Goal: Information Seeking & Learning: Learn about a topic

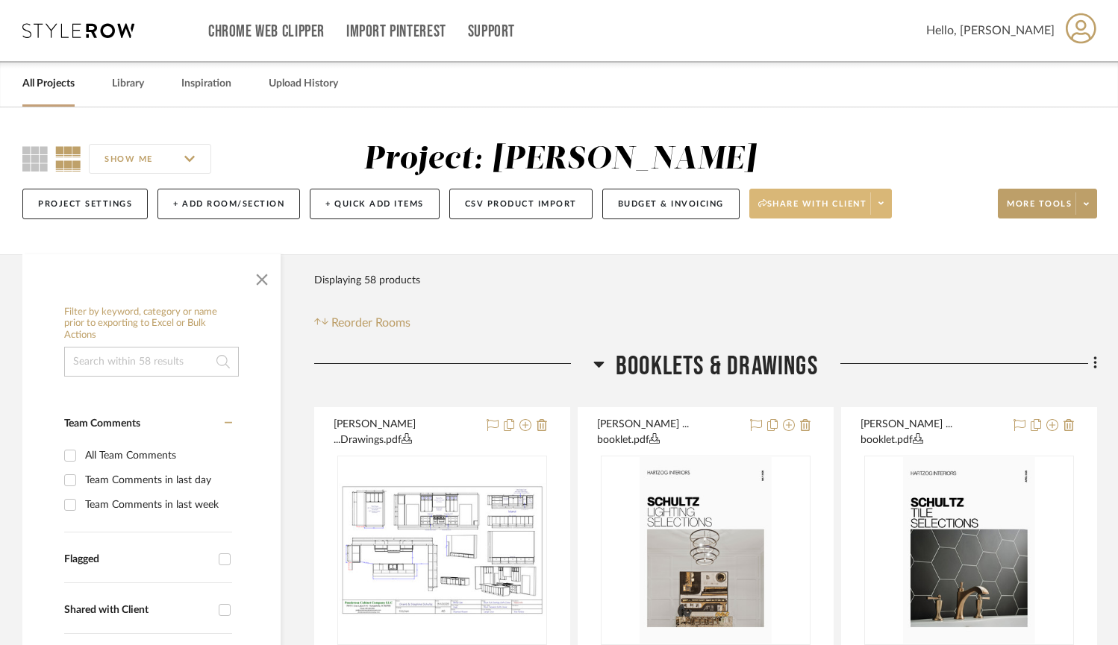
click at [891, 213] on span at bounding box center [880, 204] width 21 height 22
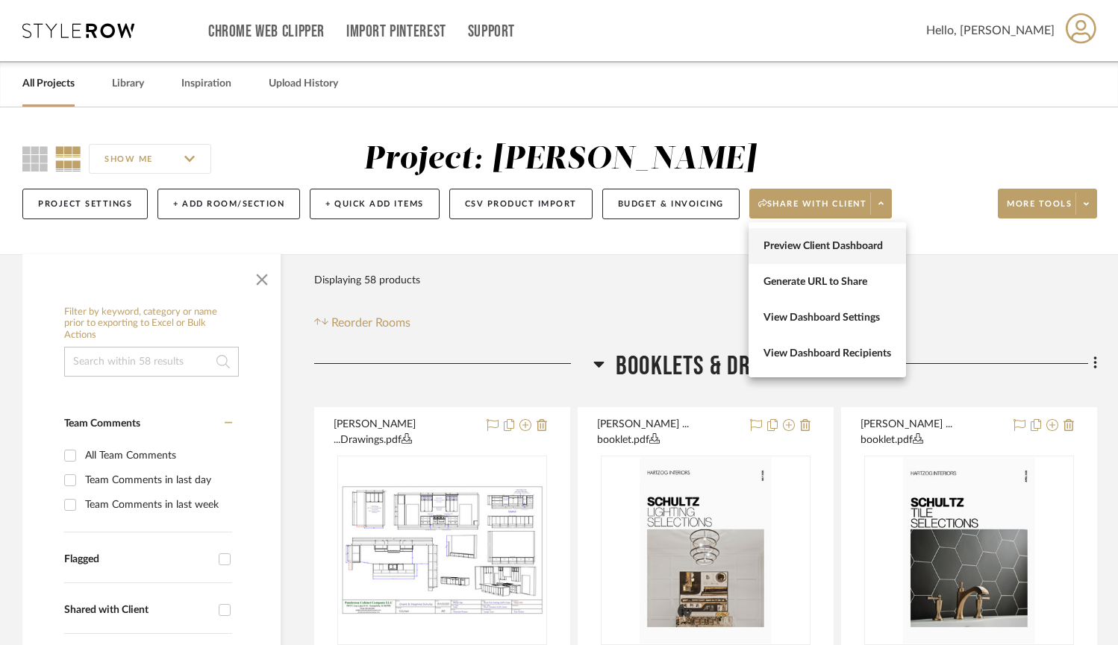
click at [868, 244] on span "Preview Client Dashboard" at bounding box center [827, 246] width 128 height 13
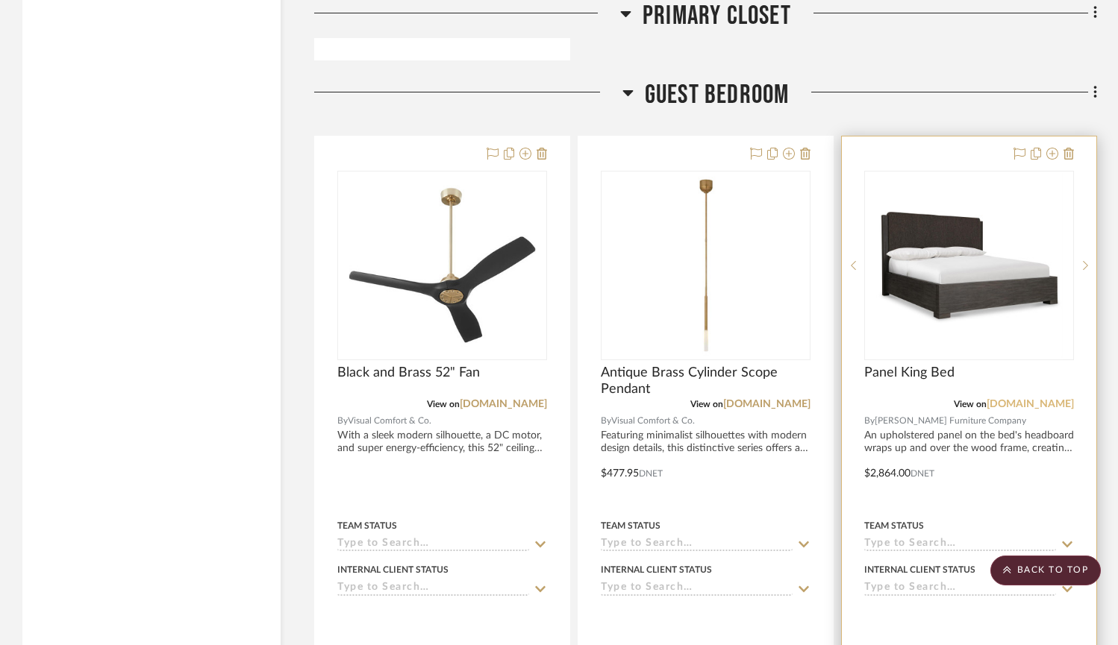
scroll to position [11037, 0]
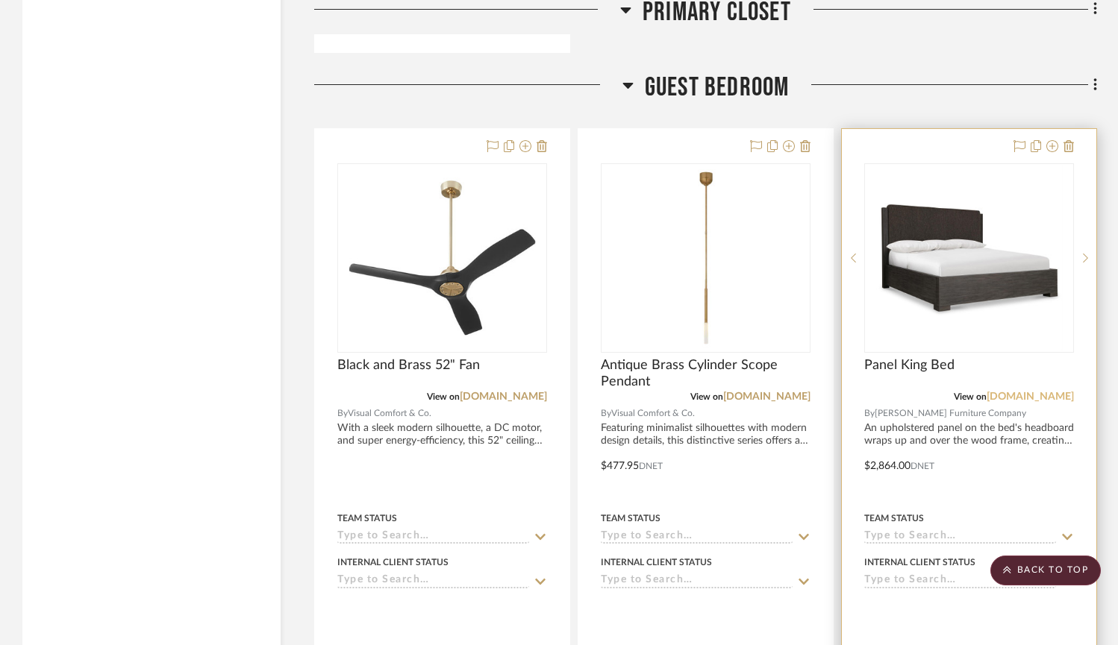
click at [1036, 392] on link "[DOMAIN_NAME]" at bounding box center [1029, 397] width 87 height 10
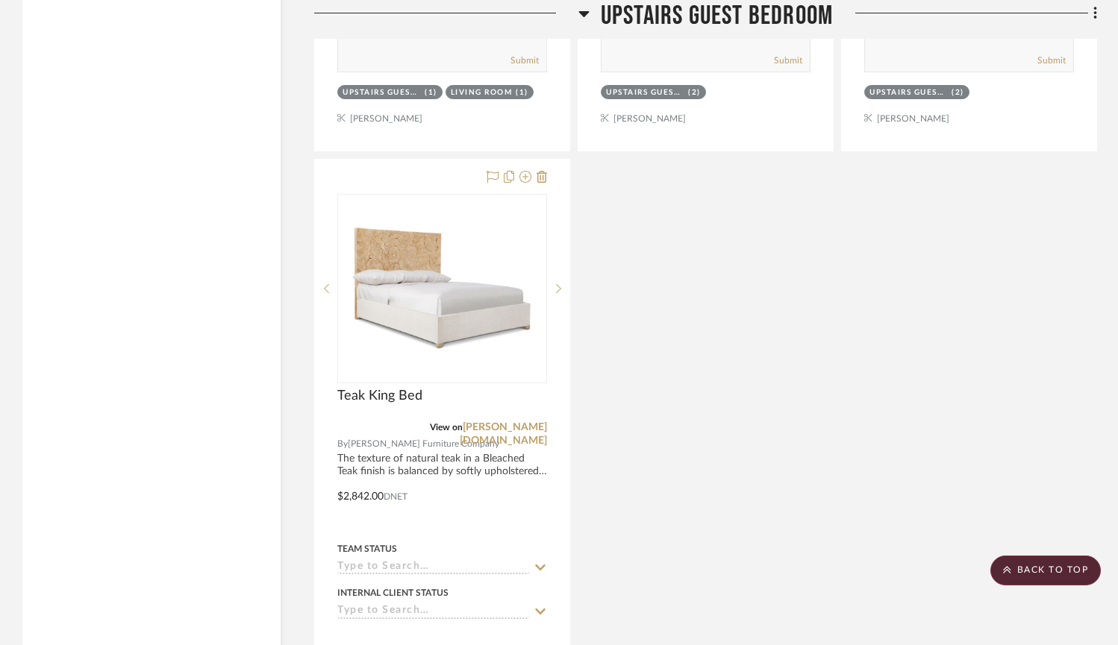
scroll to position [14579, 0]
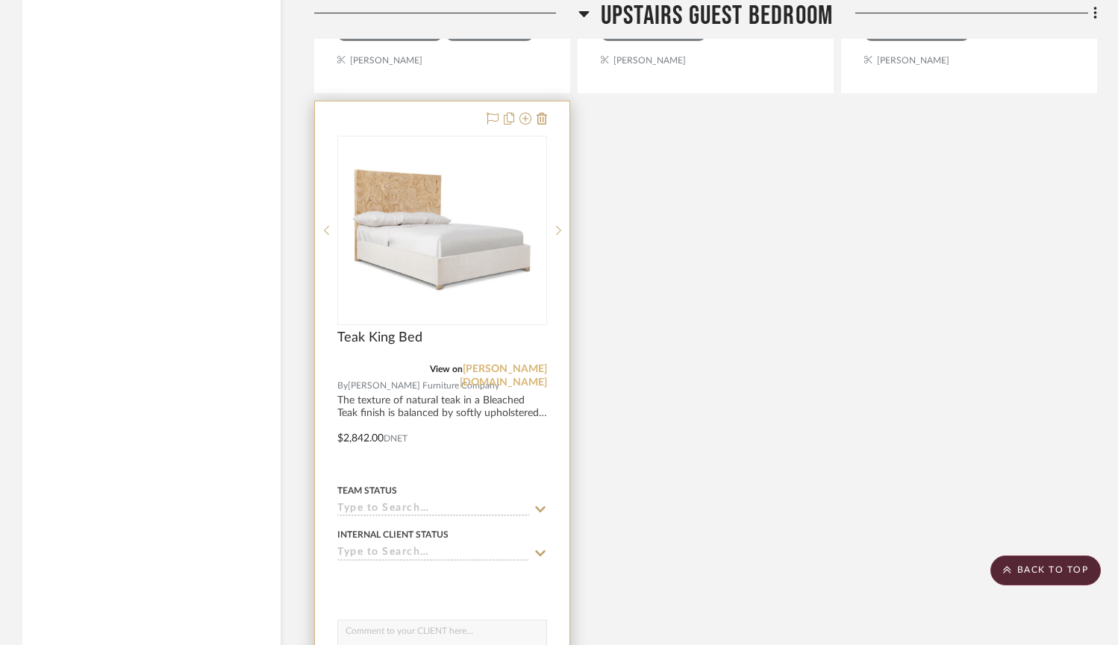
click at [516, 364] on link "[PERSON_NAME][DOMAIN_NAME]" at bounding box center [503, 376] width 87 height 24
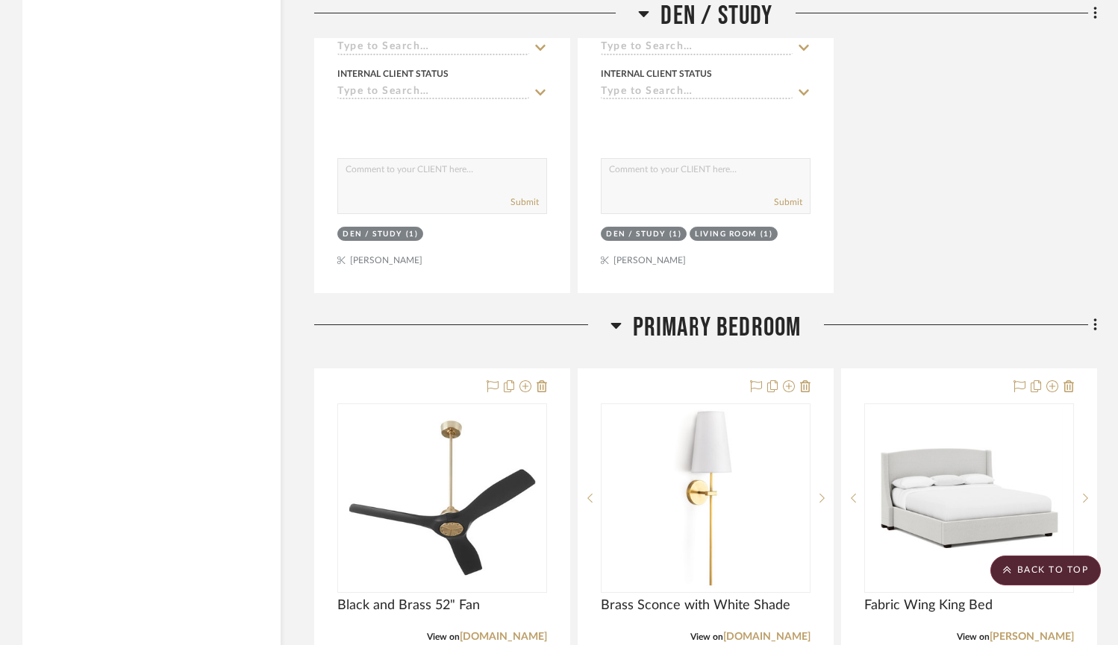
scroll to position [7559, 0]
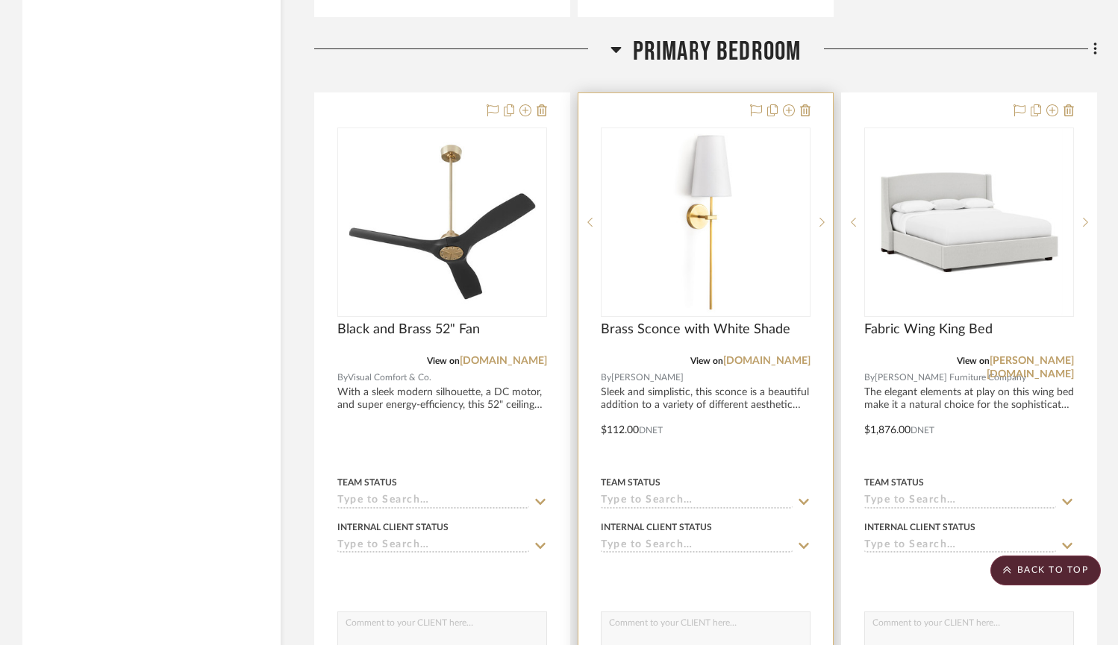
click at [691, 213] on img "0" at bounding box center [706, 222] width 187 height 187
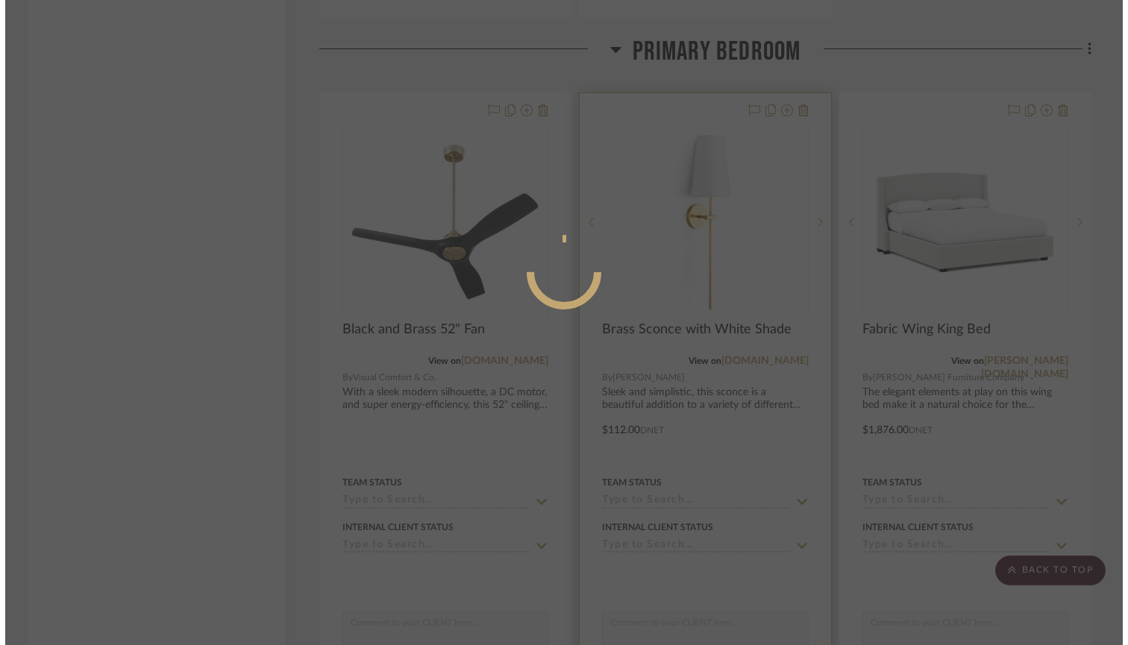
scroll to position [0, 0]
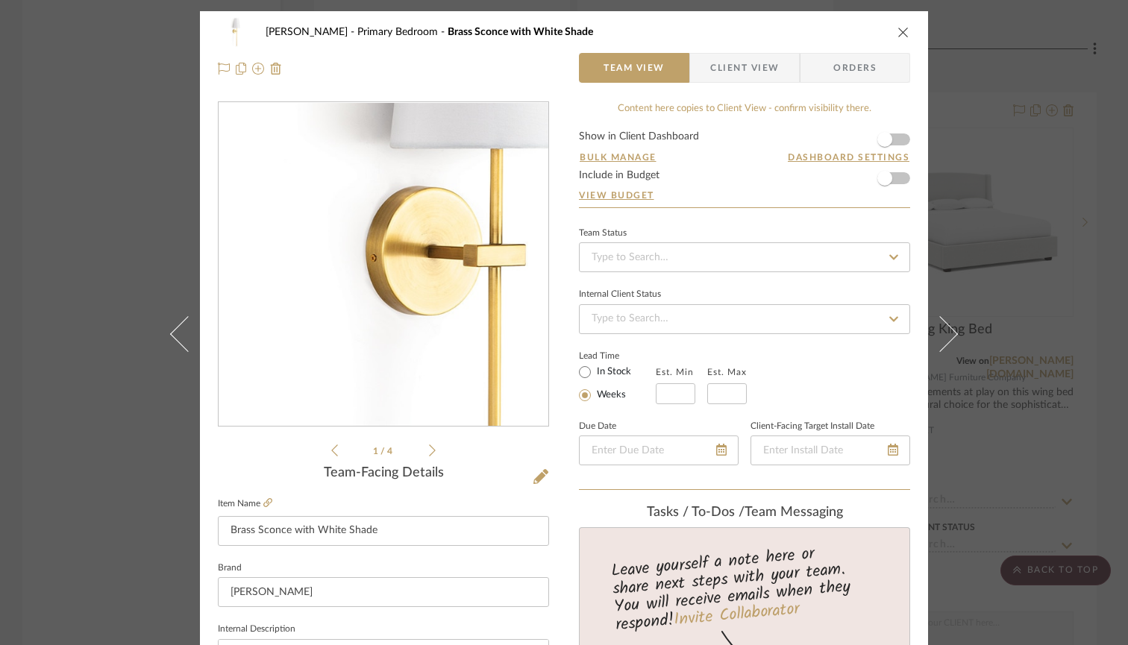
click at [350, 260] on img "0" at bounding box center [384, 265] width 324 height 324
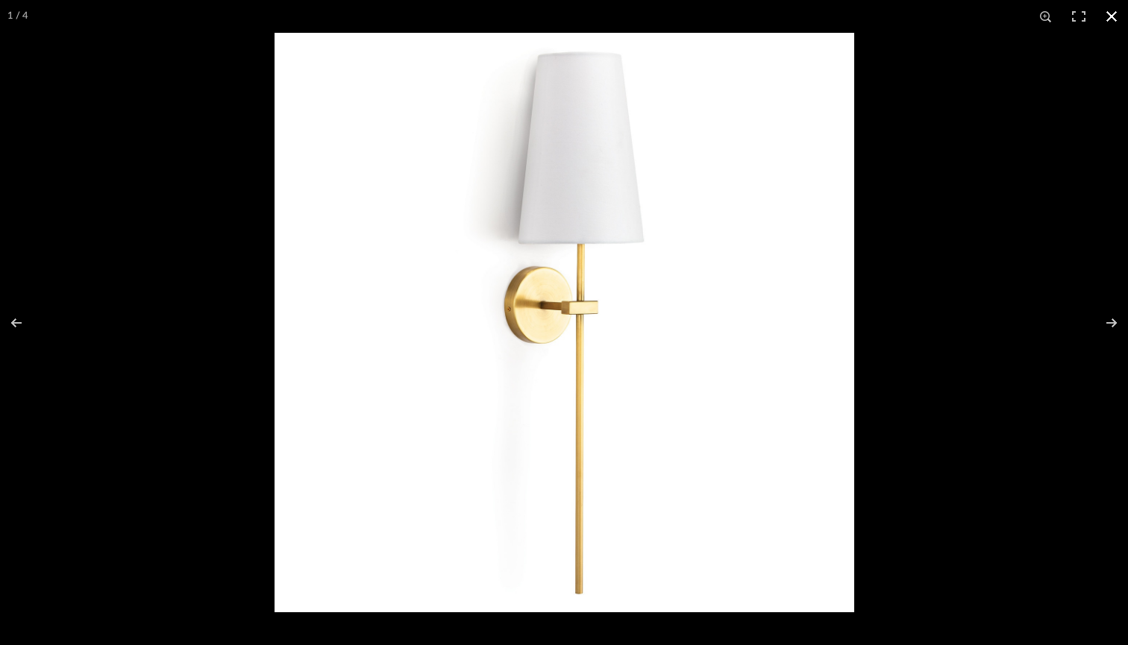
click at [1113, 18] on button at bounding box center [1111, 16] width 33 height 33
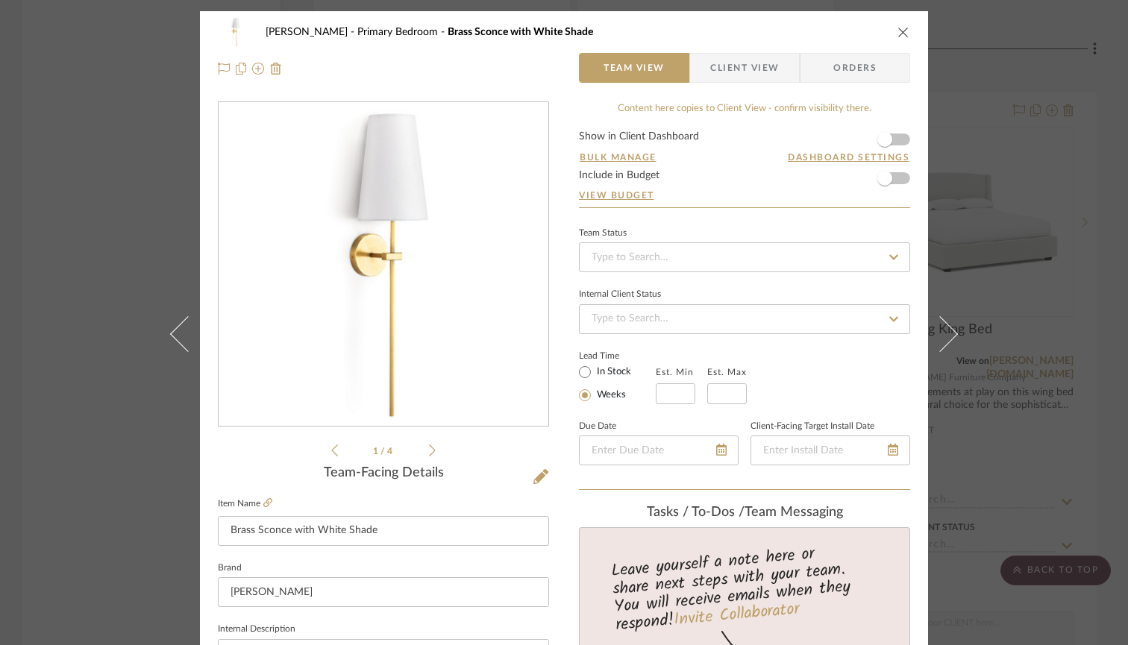
click at [898, 29] on icon "close" at bounding box center [904, 32] width 12 height 12
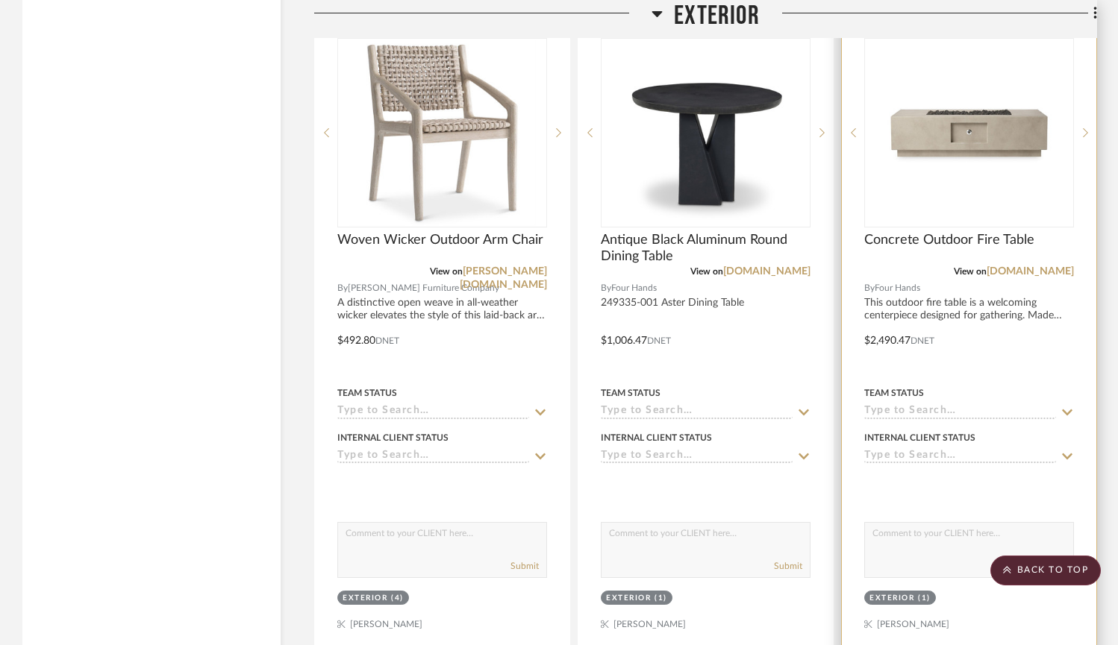
scroll to position [18823, 0]
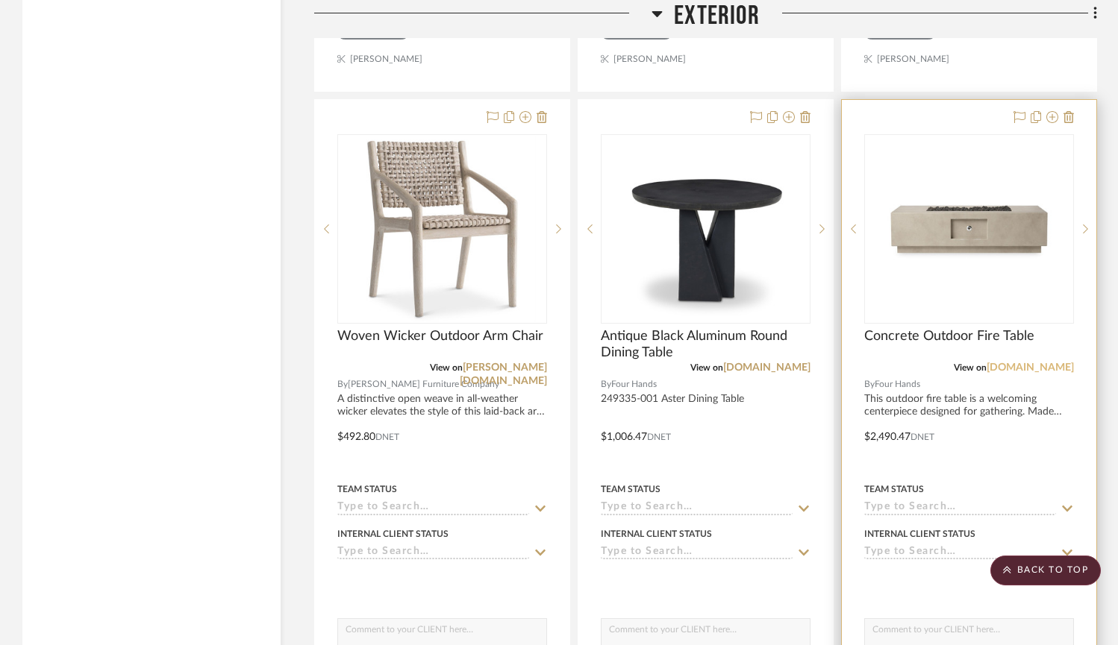
click at [1022, 363] on link "[DOMAIN_NAME]" at bounding box center [1029, 368] width 87 height 10
click at [1023, 363] on link "[DOMAIN_NAME]" at bounding box center [1029, 368] width 87 height 10
